Goal: Information Seeking & Learning: Learn about a topic

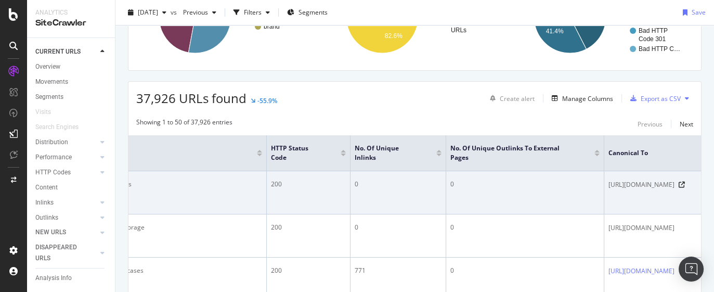
scroll to position [0, 437]
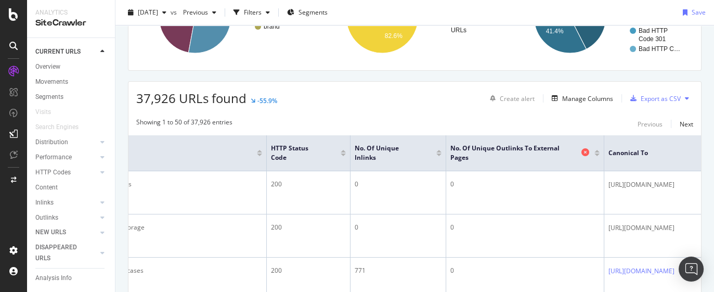
click at [451, 152] on span "No. of Unique Outlinks to External Pages" at bounding box center [515, 153] width 129 height 19
drag, startPoint x: 277, startPoint y: 151, endPoint x: 407, endPoint y: 156, distance: 130.2
click at [446, 156] on th "No. of Unique Outlinks to External Pages" at bounding box center [525, 153] width 158 height 36
copy span "No. of Unique Outlinks to External Pages"
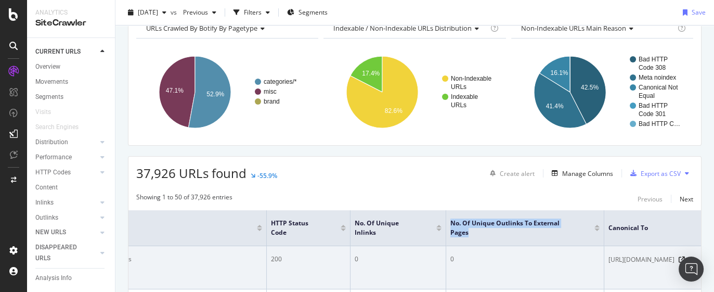
scroll to position [0, 0]
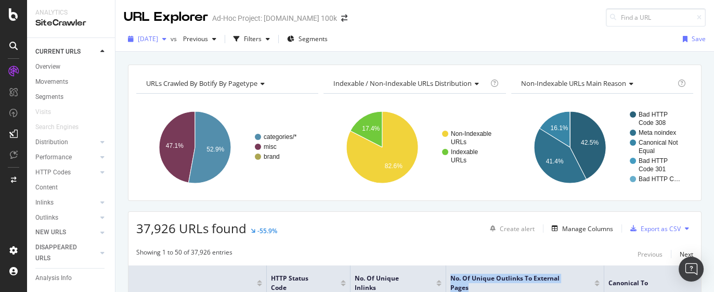
click at [158, 39] on span "[DATE]" at bounding box center [148, 38] width 20 height 9
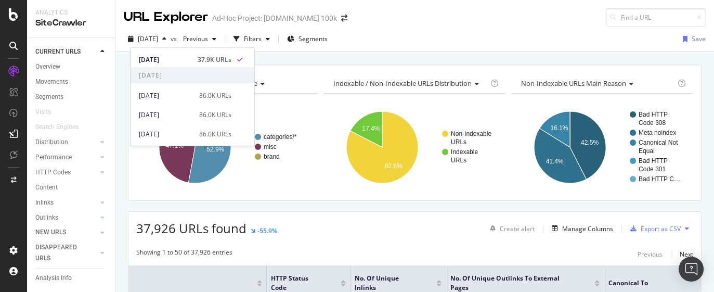
click at [322, 57] on div "URLs Crawled By Botify By pagetype Chart (by Value) Table Expand Export as CSV …" at bounding box center [415, 64] width 599 height 25
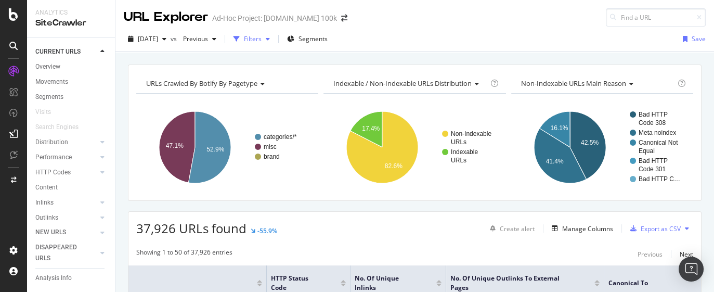
click at [262, 38] on div "Filters" at bounding box center [253, 38] width 18 height 9
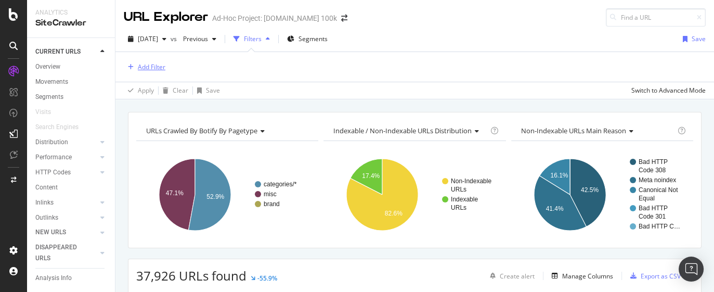
click at [143, 64] on div "Add Filter" at bounding box center [152, 66] width 28 height 9
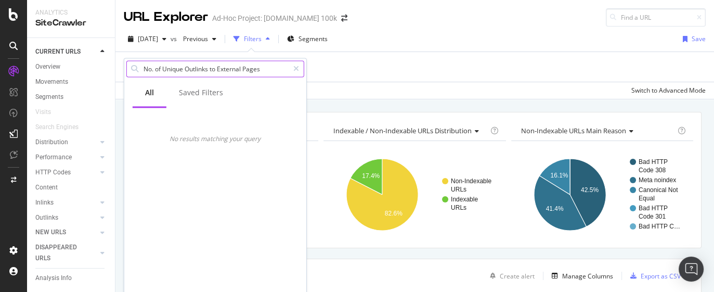
drag, startPoint x: 265, startPoint y: 70, endPoint x: 213, endPoint y: 68, distance: 52.6
click at [213, 68] on input "No. of Unique Outlinks to External Pages" at bounding box center [216, 69] width 146 height 16
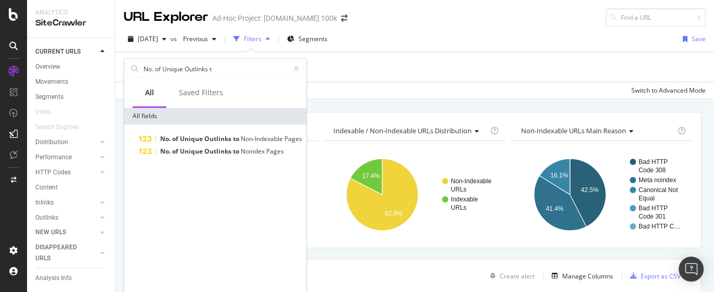
drag, startPoint x: 182, startPoint y: 69, endPoint x: 118, endPoint y: 62, distance: 64.3
click at [118, 62] on body "Analytics SiteCrawler CURRENT URLS Overview Movements Segments Visits Search En…" at bounding box center [357, 146] width 714 height 292
click at [177, 72] on input "No. of Unique Outlinks t" at bounding box center [216, 69] width 146 height 16
drag, startPoint x: 184, startPoint y: 69, endPoint x: 130, endPoint y: 62, distance: 54.5
click at [130, 62] on div "No. of Unique Outlinks t" at bounding box center [215, 68] width 178 height 17
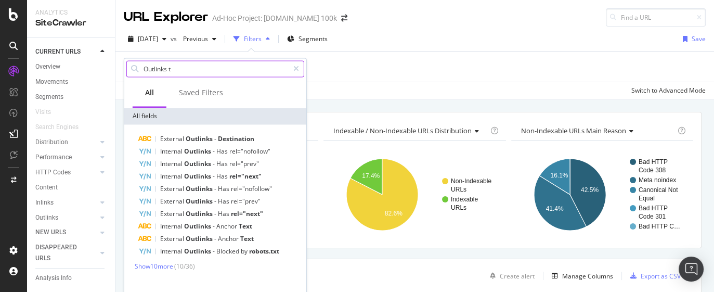
click at [181, 70] on input "Outlinks t" at bounding box center [216, 69] width 146 height 16
type input "Outlinks"
click at [157, 265] on span "Show 10 more" at bounding box center [154, 266] width 39 height 9
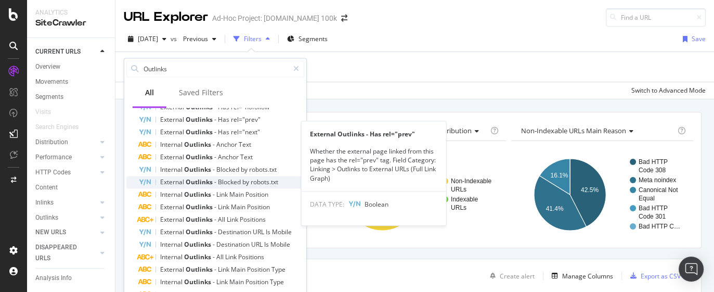
scroll to position [82, 0]
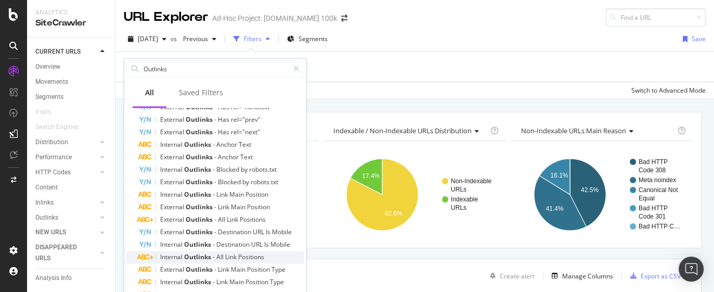
click at [237, 255] on span "Link" at bounding box center [231, 256] width 13 height 9
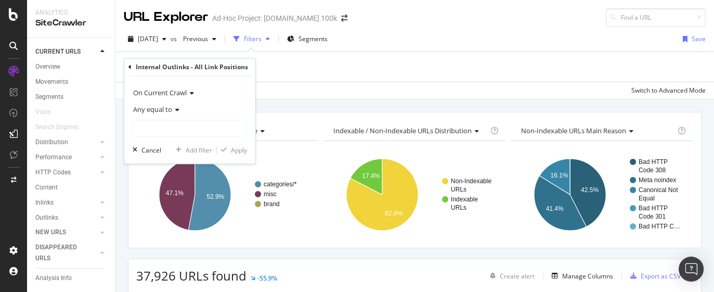
click at [296, 228] on rect "A chart." at bounding box center [225, 194] width 179 height 91
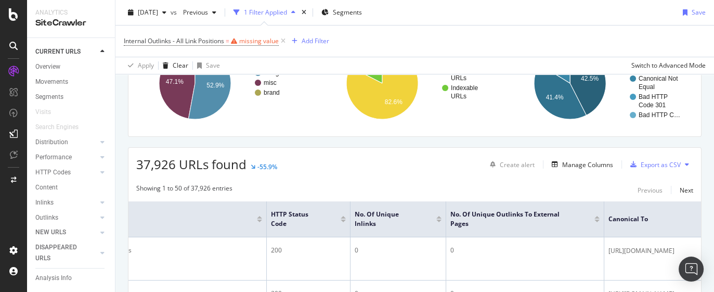
scroll to position [65, 0]
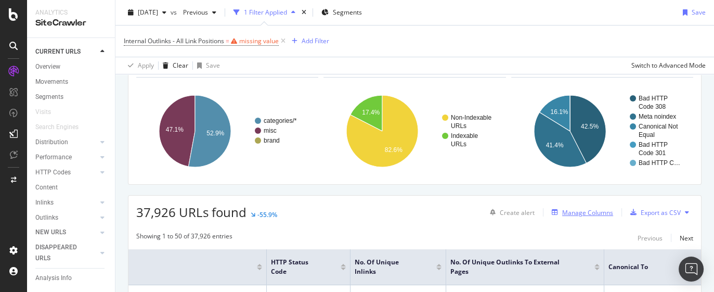
click at [573, 211] on div "Manage Columns" at bounding box center [588, 212] width 51 height 9
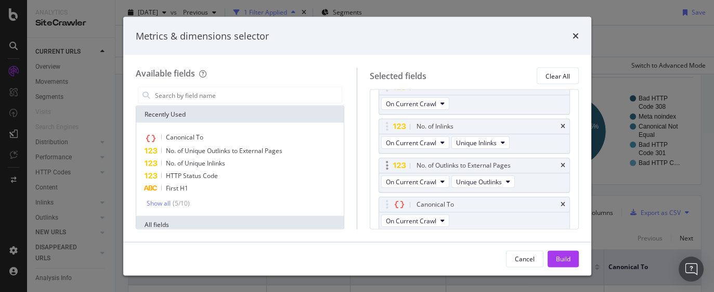
scroll to position [93, 0]
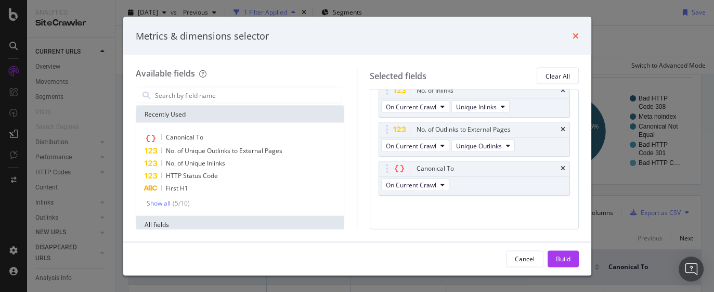
click at [573, 35] on icon "times" at bounding box center [576, 36] width 6 height 8
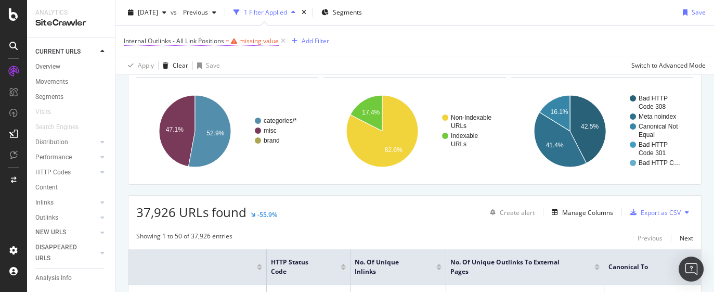
click at [215, 41] on span "Internal Outlinks - All Link Positions" at bounding box center [174, 40] width 100 height 9
click at [288, 61] on div "Apply Clear Save Switch to Advanced Mode" at bounding box center [415, 65] width 599 height 17
click at [281, 41] on icon at bounding box center [283, 41] width 9 height 10
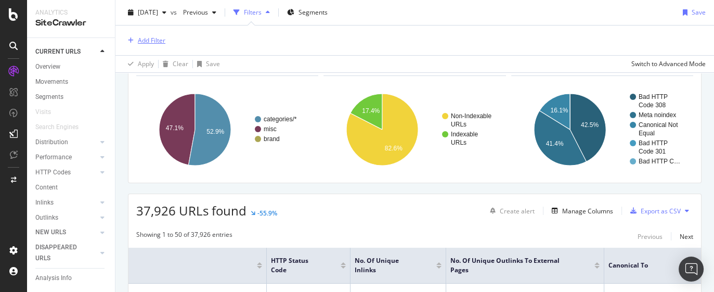
scroll to position [63, 0]
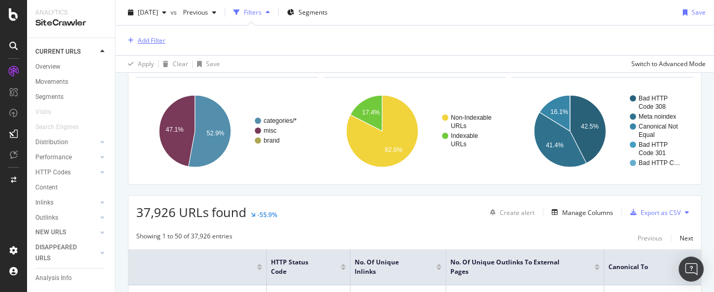
click at [154, 41] on div "Add Filter" at bounding box center [152, 40] width 28 height 9
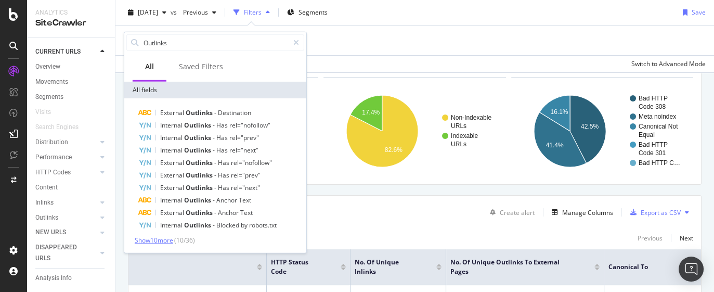
click at [168, 241] on span "Show 10 more" at bounding box center [154, 240] width 39 height 9
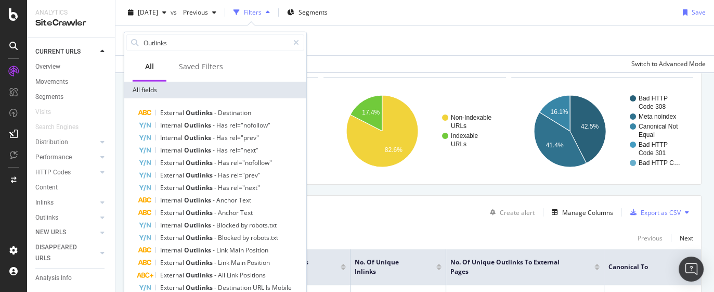
scroll to position [82, 0]
